Goal: Task Accomplishment & Management: Use online tool/utility

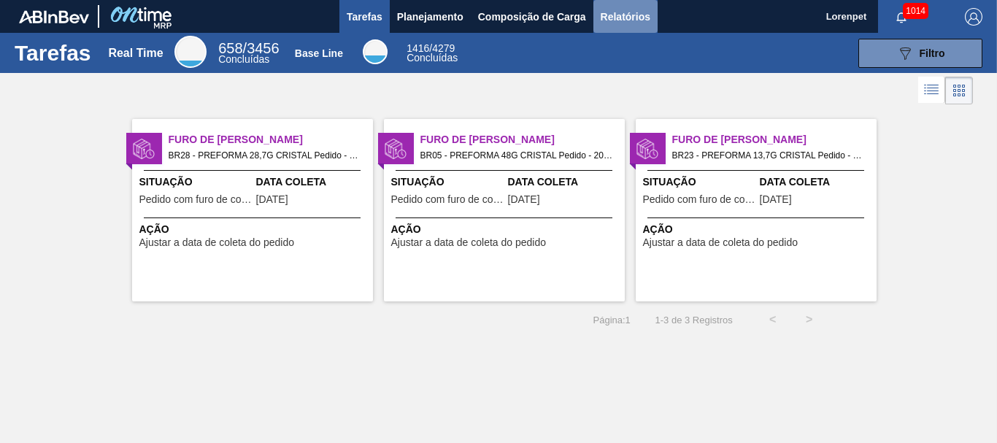
click at [623, 19] on span "Relatórios" at bounding box center [625, 17] width 50 height 18
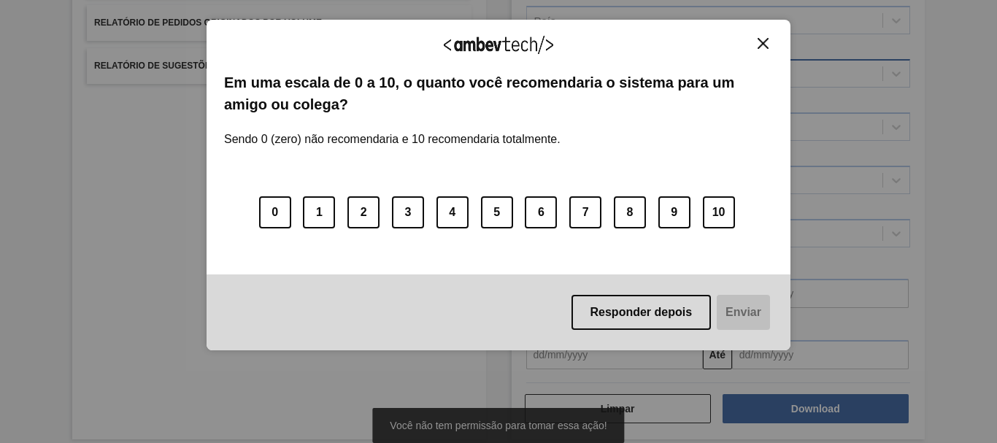
scroll to position [219, 0]
click at [721, 213] on button "10" at bounding box center [719, 212] width 32 height 32
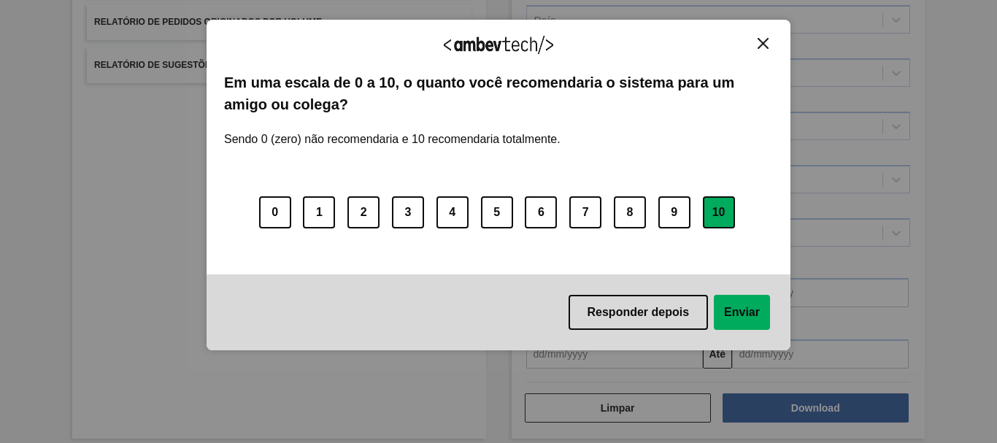
click at [734, 313] on button "Enviar" at bounding box center [741, 312] width 56 height 35
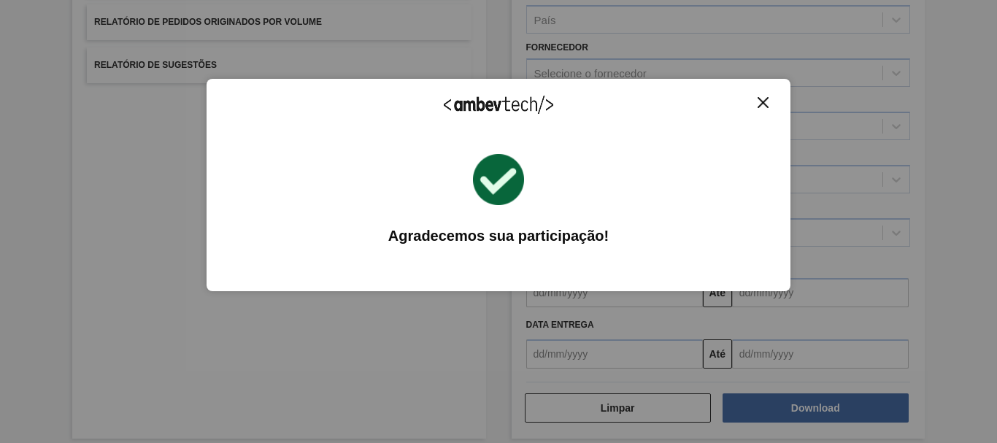
click at [759, 99] on img "Close" at bounding box center [762, 102] width 11 height 11
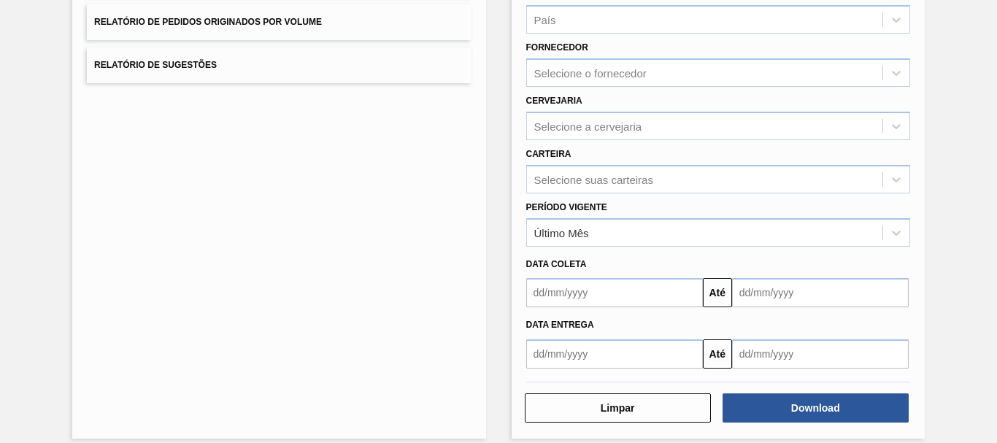
click at [596, 286] on input "text" at bounding box center [614, 292] width 177 height 29
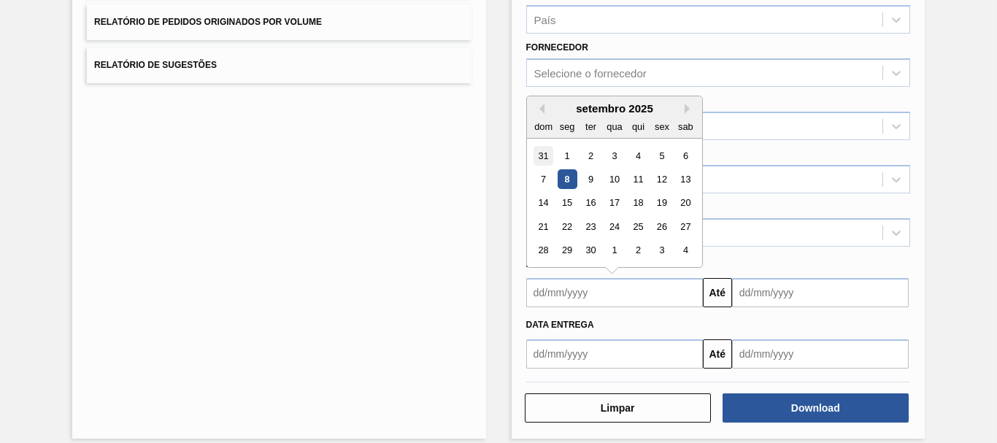
click at [543, 162] on div "31" at bounding box center [543, 156] width 20 height 20
type input "[DATE]"
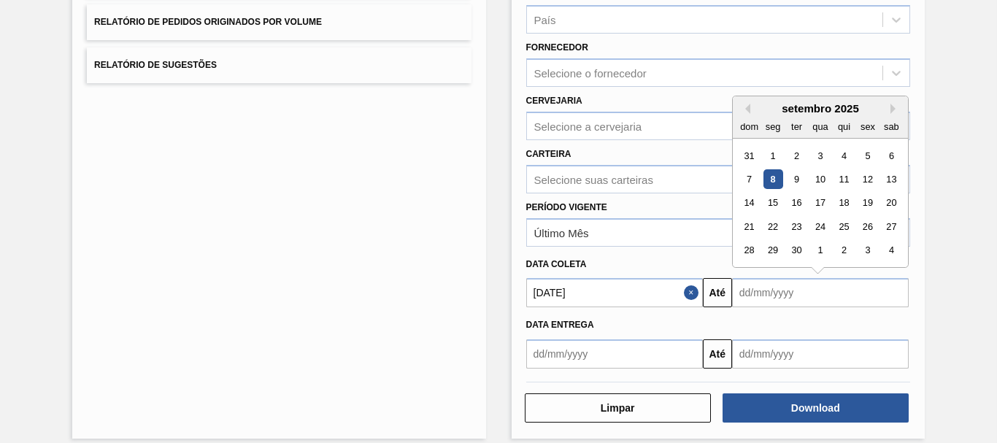
click at [784, 298] on input "text" at bounding box center [820, 292] width 177 height 29
click at [887, 252] on div "4" at bounding box center [891, 251] width 20 height 20
type input "[DATE]"
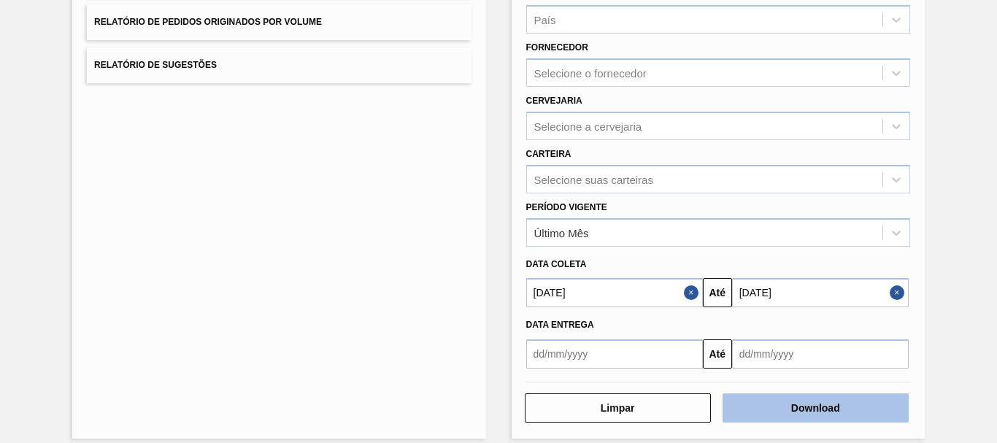
click at [823, 406] on button "Download" at bounding box center [815, 407] width 186 height 29
